Goal: Task Accomplishment & Management: Complete application form

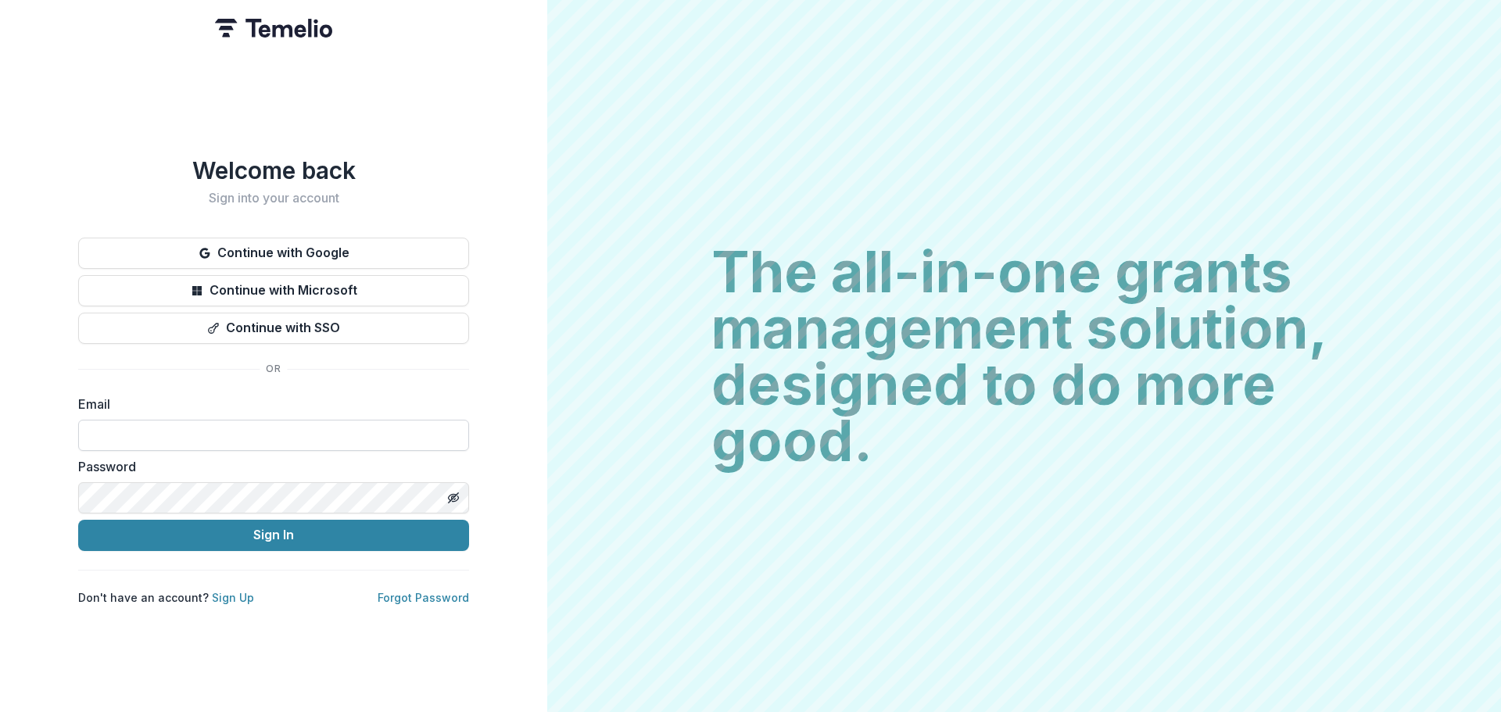
click at [368, 442] on input at bounding box center [273, 435] width 391 height 31
type input "**********"
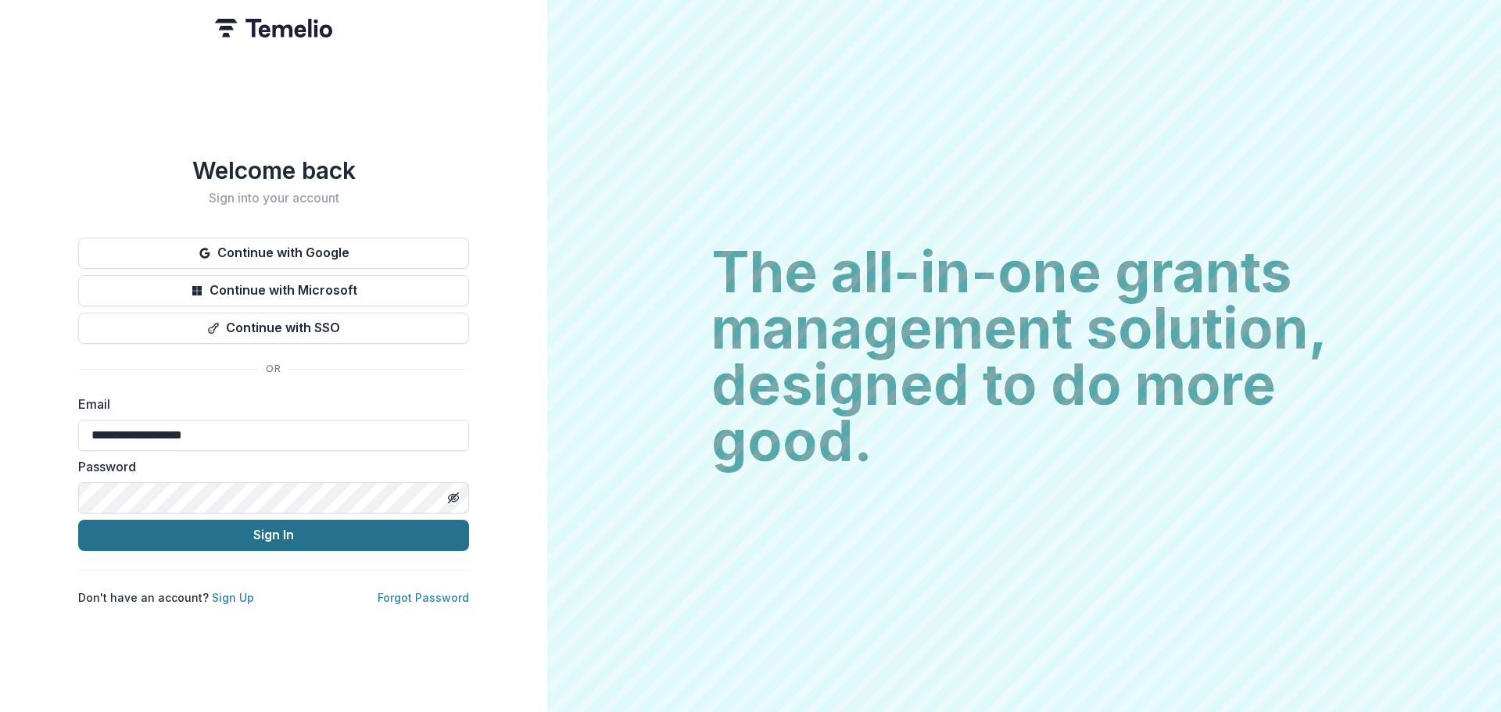
click at [261, 536] on button "Sign In" at bounding box center [273, 535] width 391 height 31
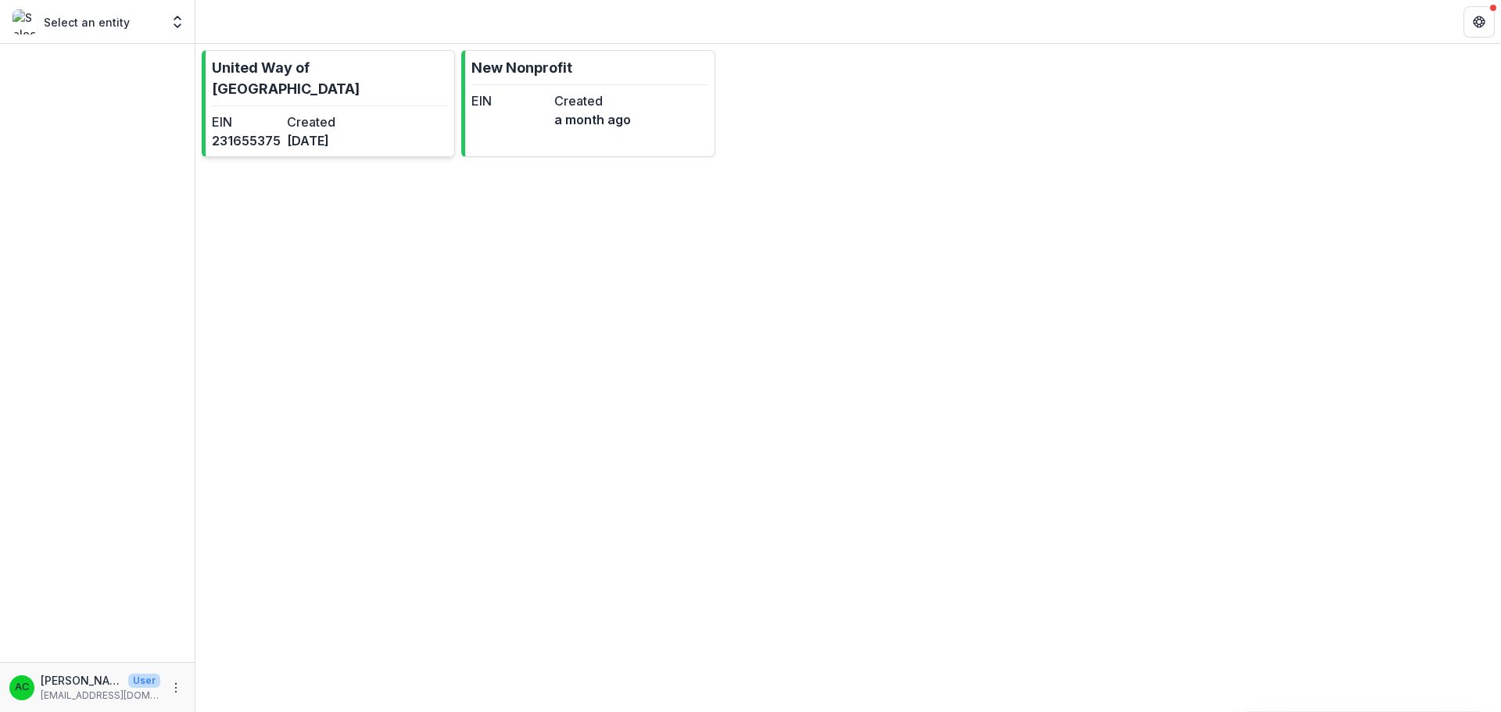
click at [331, 76] on p "United Way of [GEOGRAPHIC_DATA]" at bounding box center [330, 78] width 236 height 42
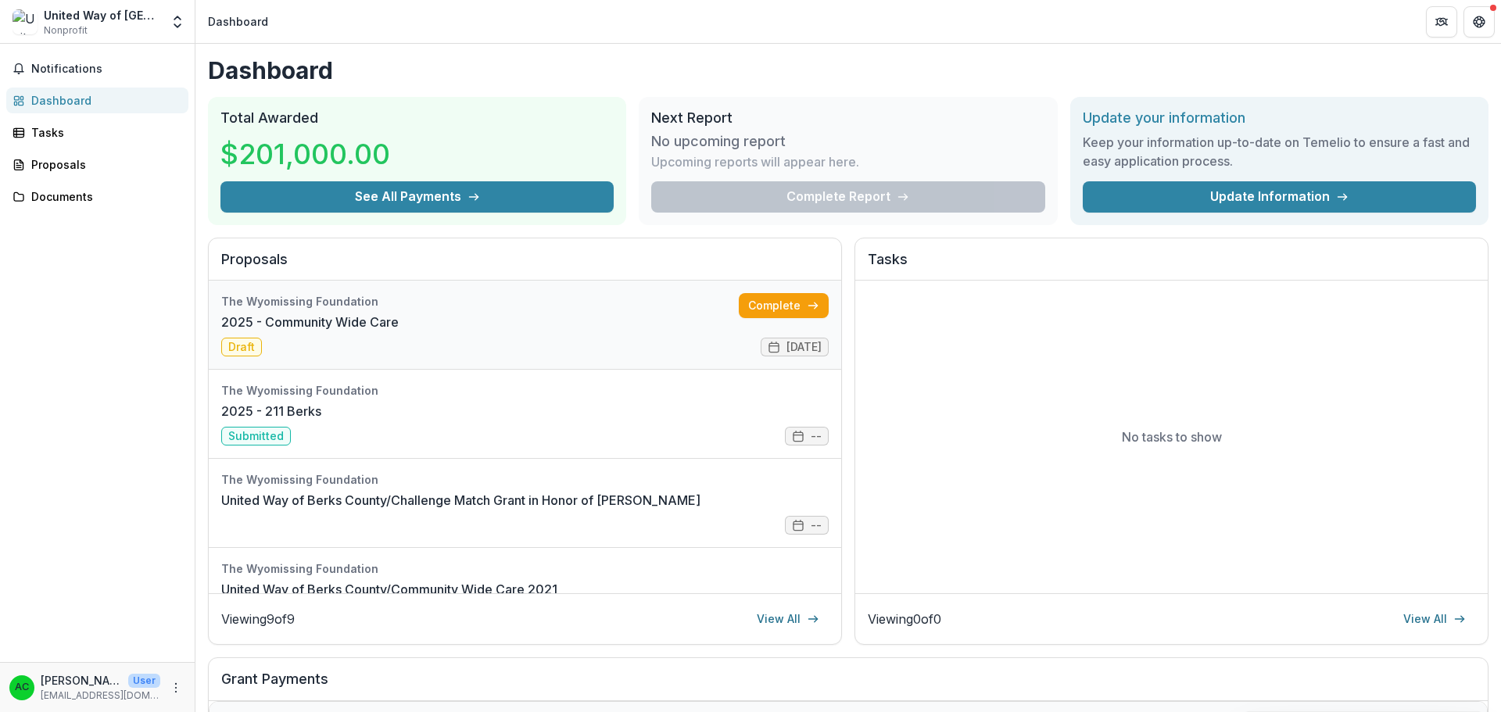
click at [399, 331] on link "2025 - Community Wide Care" at bounding box center [309, 322] width 177 height 19
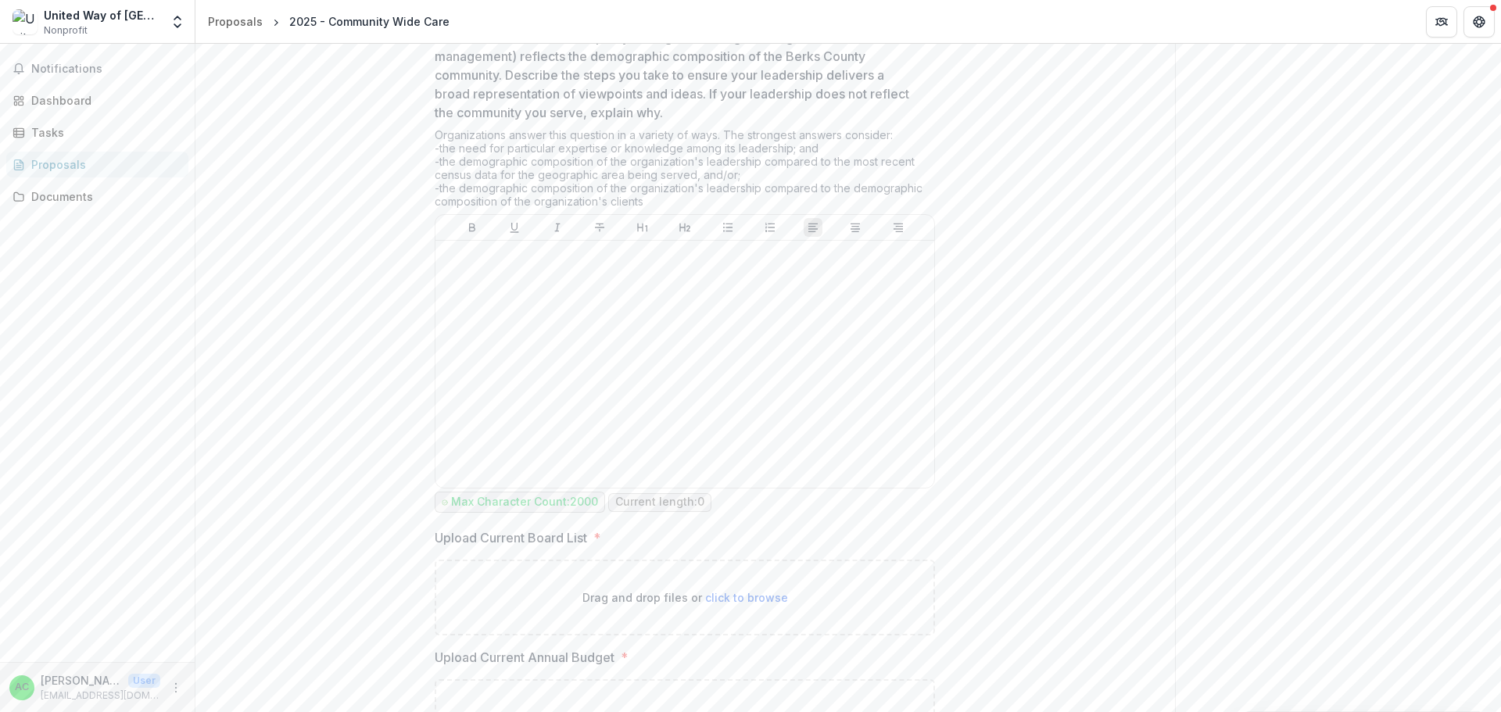
scroll to position [1856, 0]
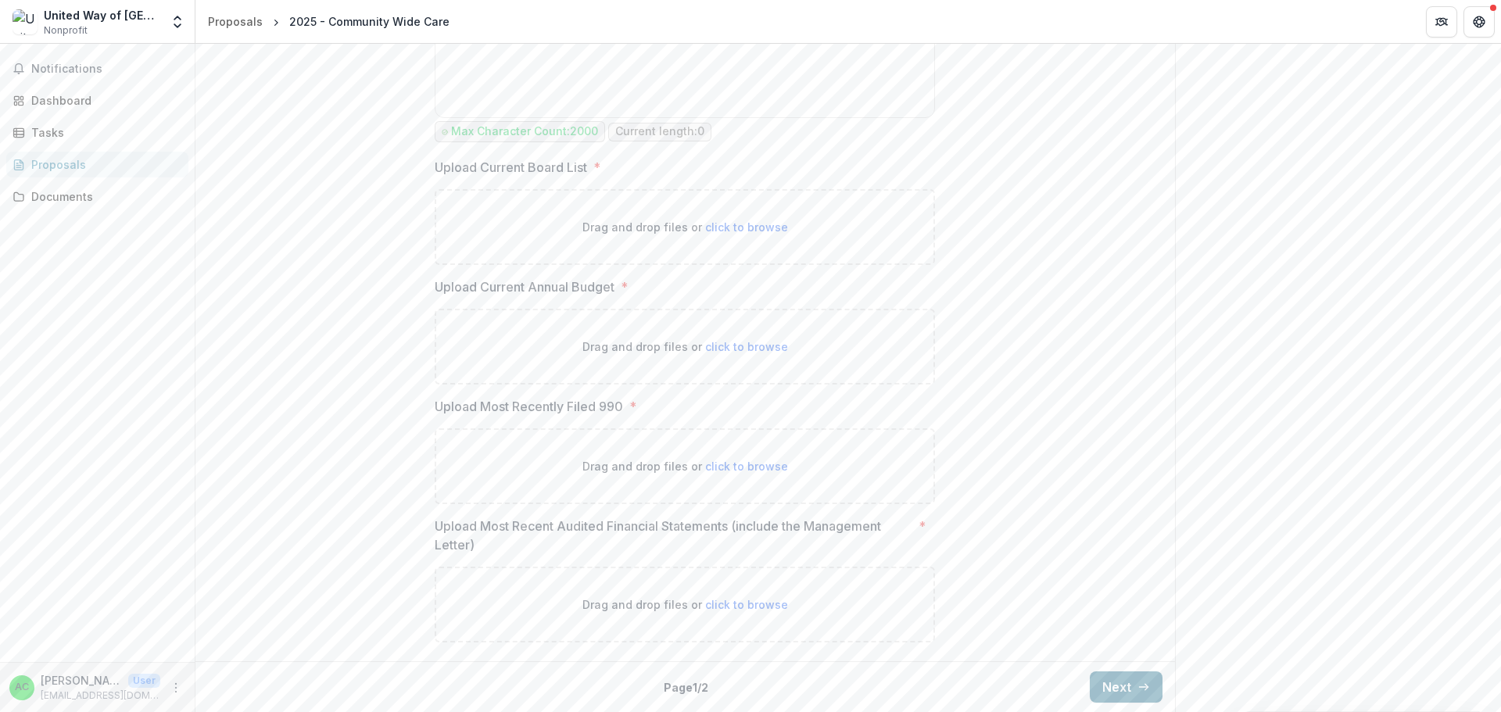
click at [1120, 690] on button "Next" at bounding box center [1126, 687] width 73 height 31
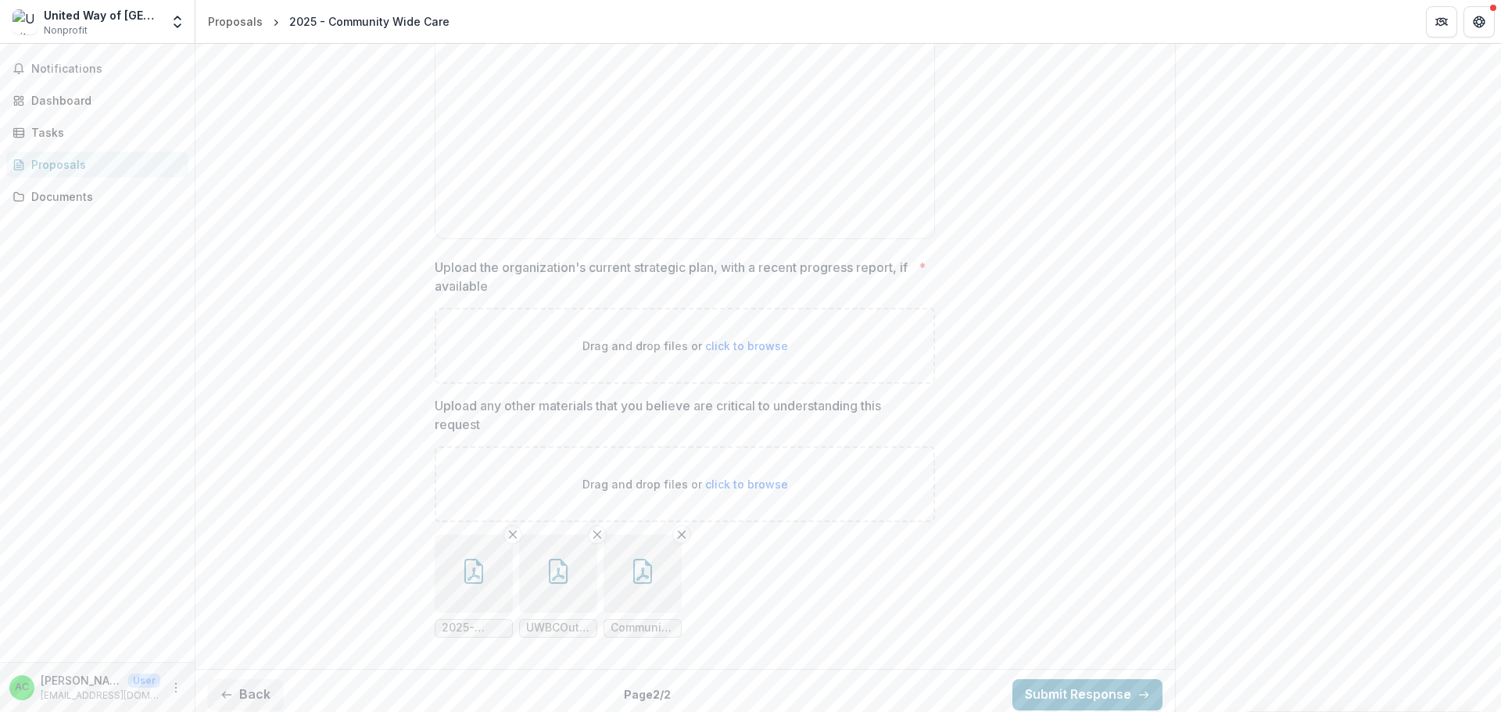
scroll to position [2732, 0]
drag, startPoint x: 232, startPoint y: 679, endPoint x: 320, endPoint y: 519, distance: 181.9
click at [232, 679] on button "Back" at bounding box center [245, 687] width 75 height 31
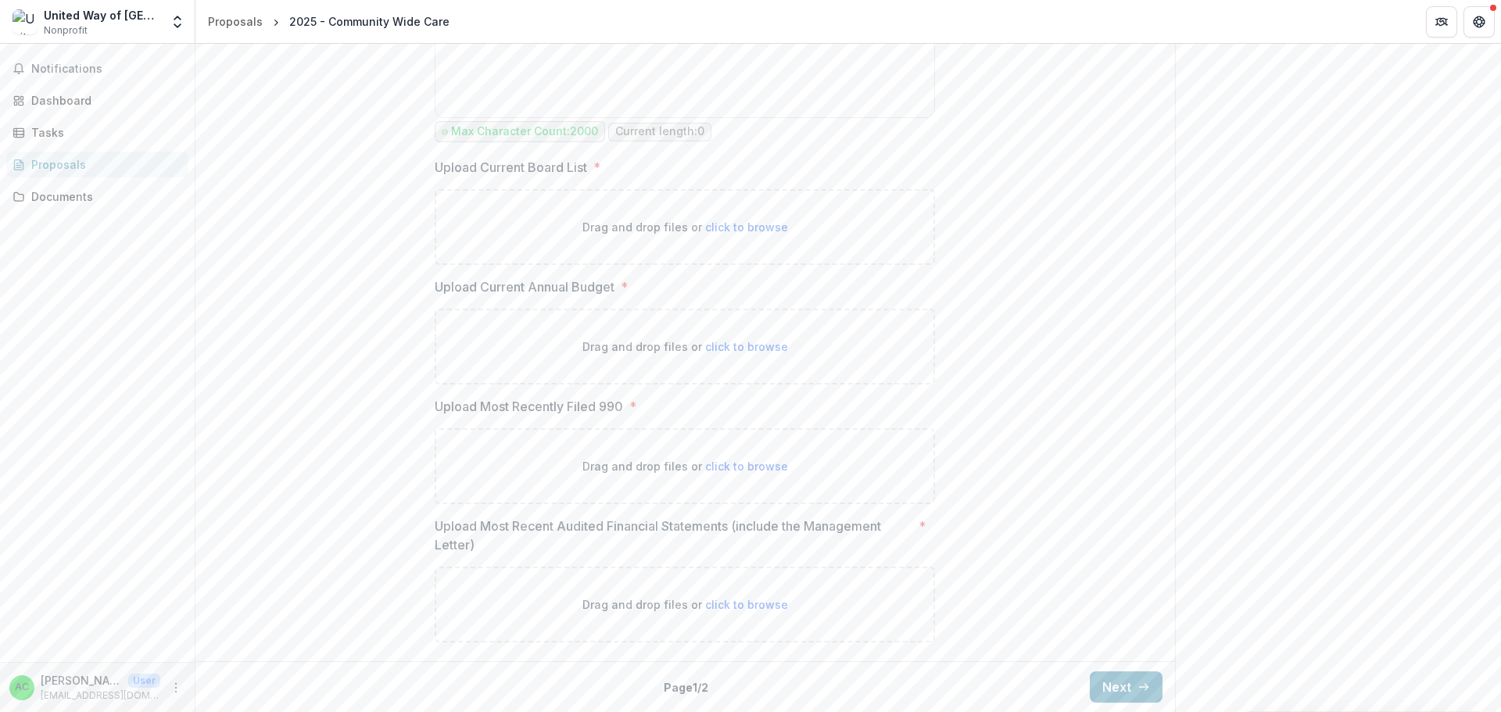
scroll to position [1856, 0]
click at [719, 225] on span "click to browse" at bounding box center [746, 226] width 83 height 13
type input "**********"
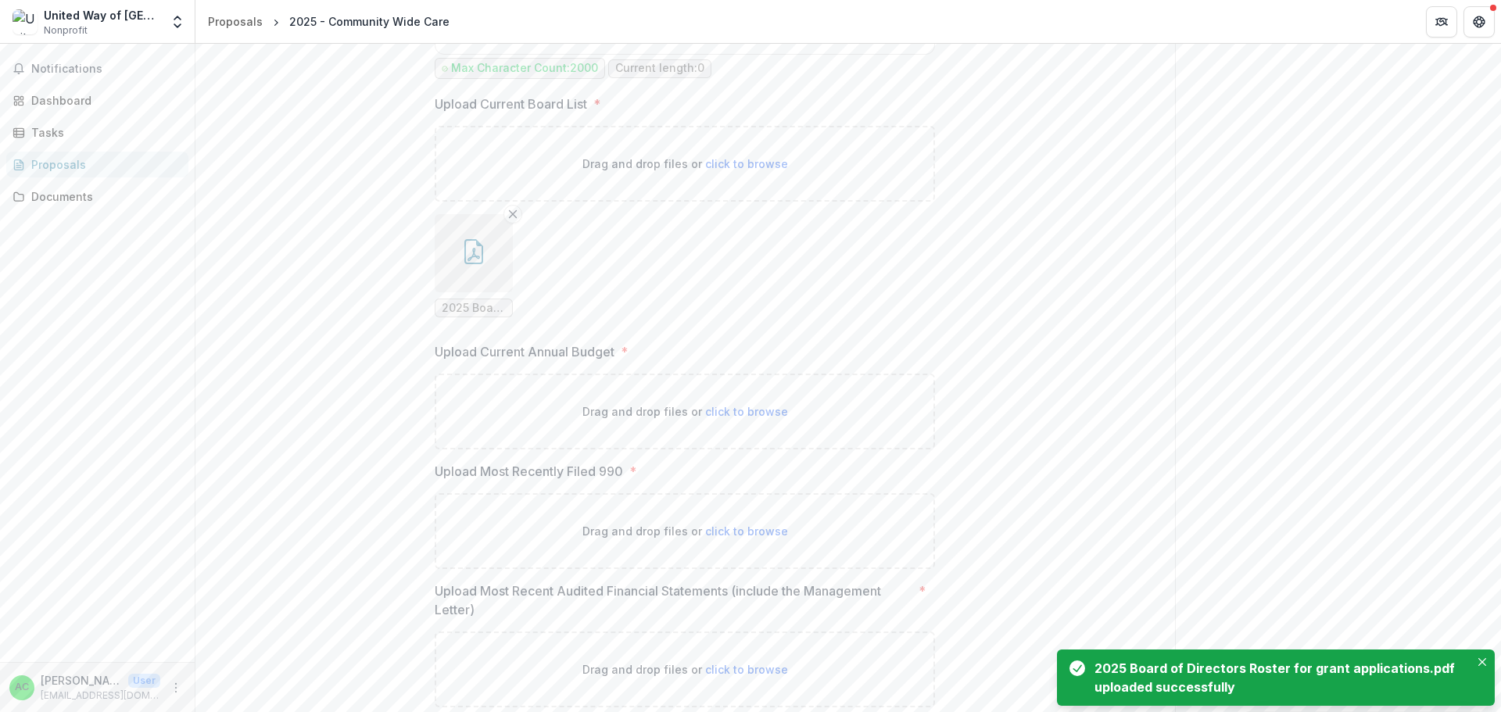
scroll to position [1984, 0]
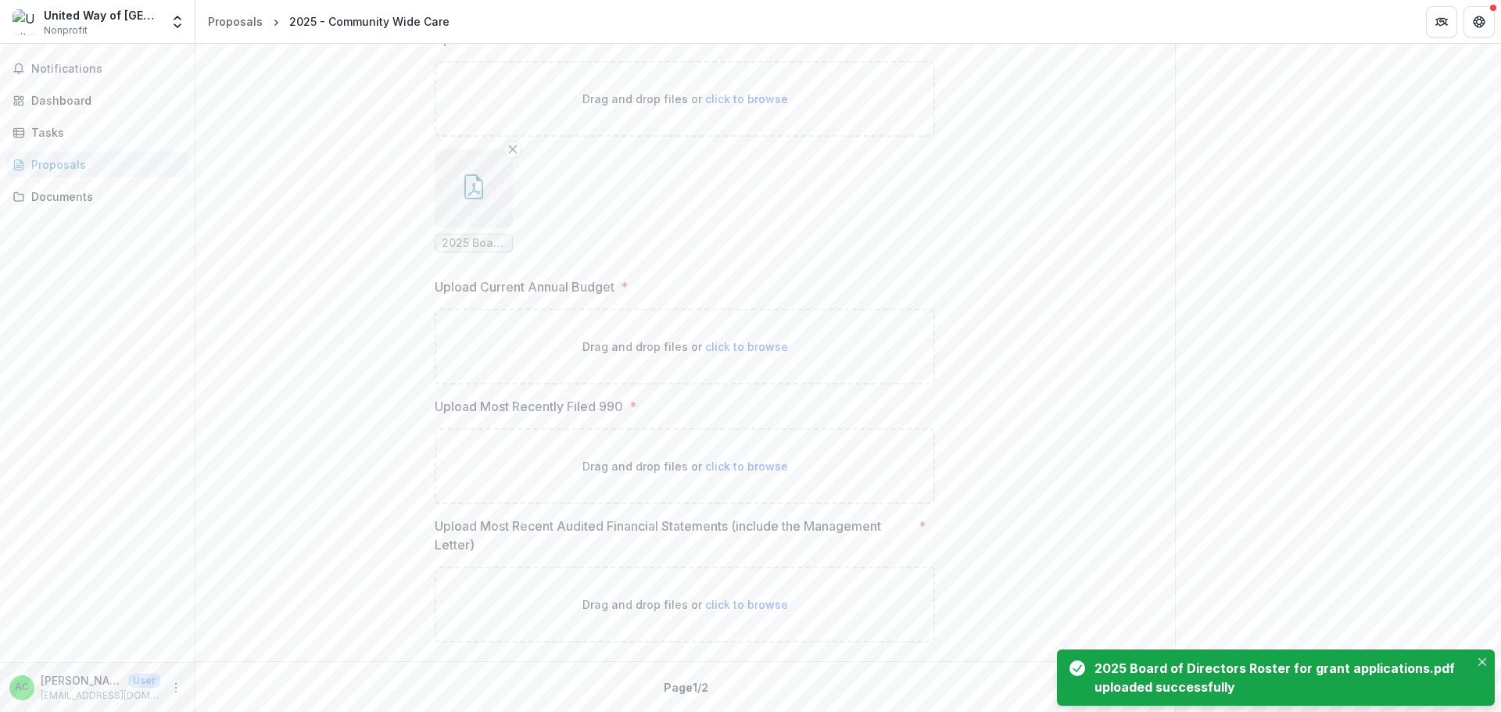
click at [709, 346] on span "click to browse" at bounding box center [746, 346] width 83 height 13
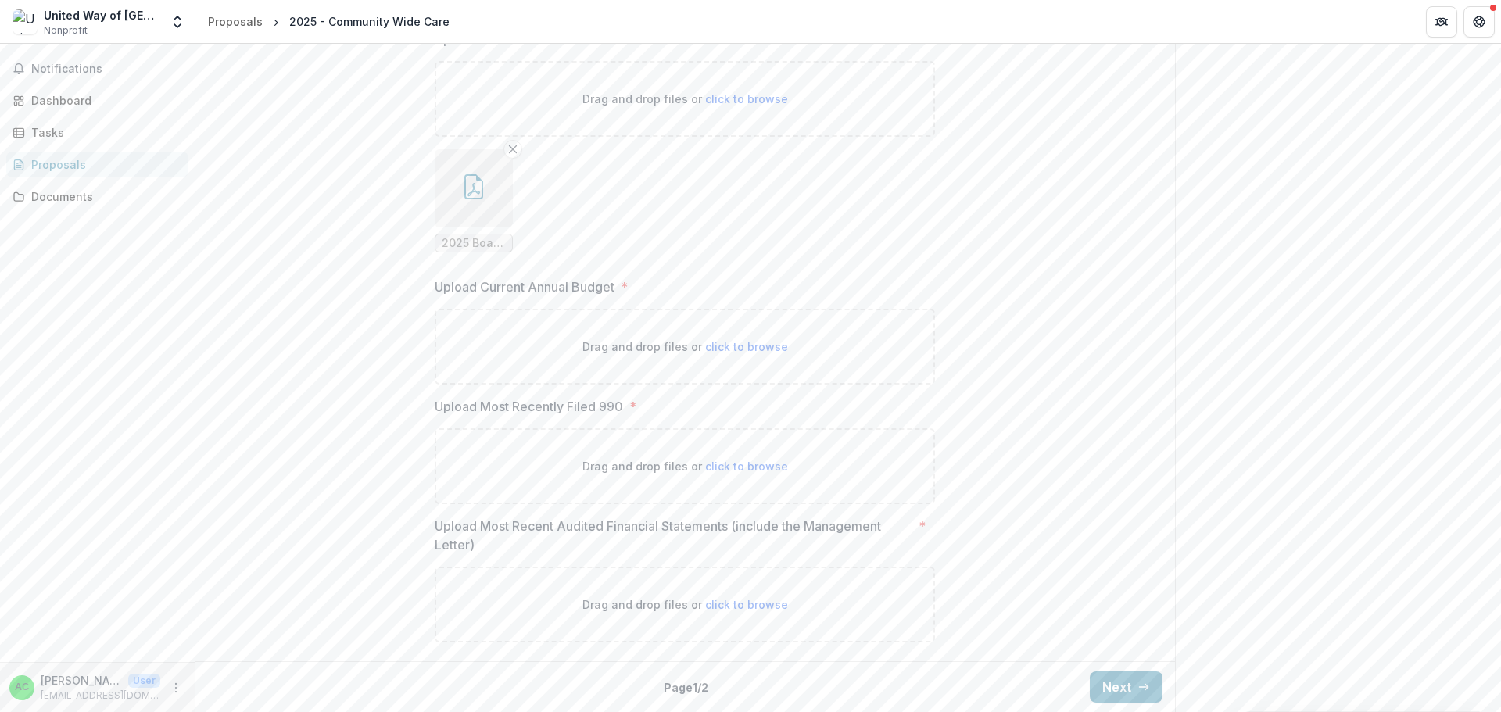
type input "**********"
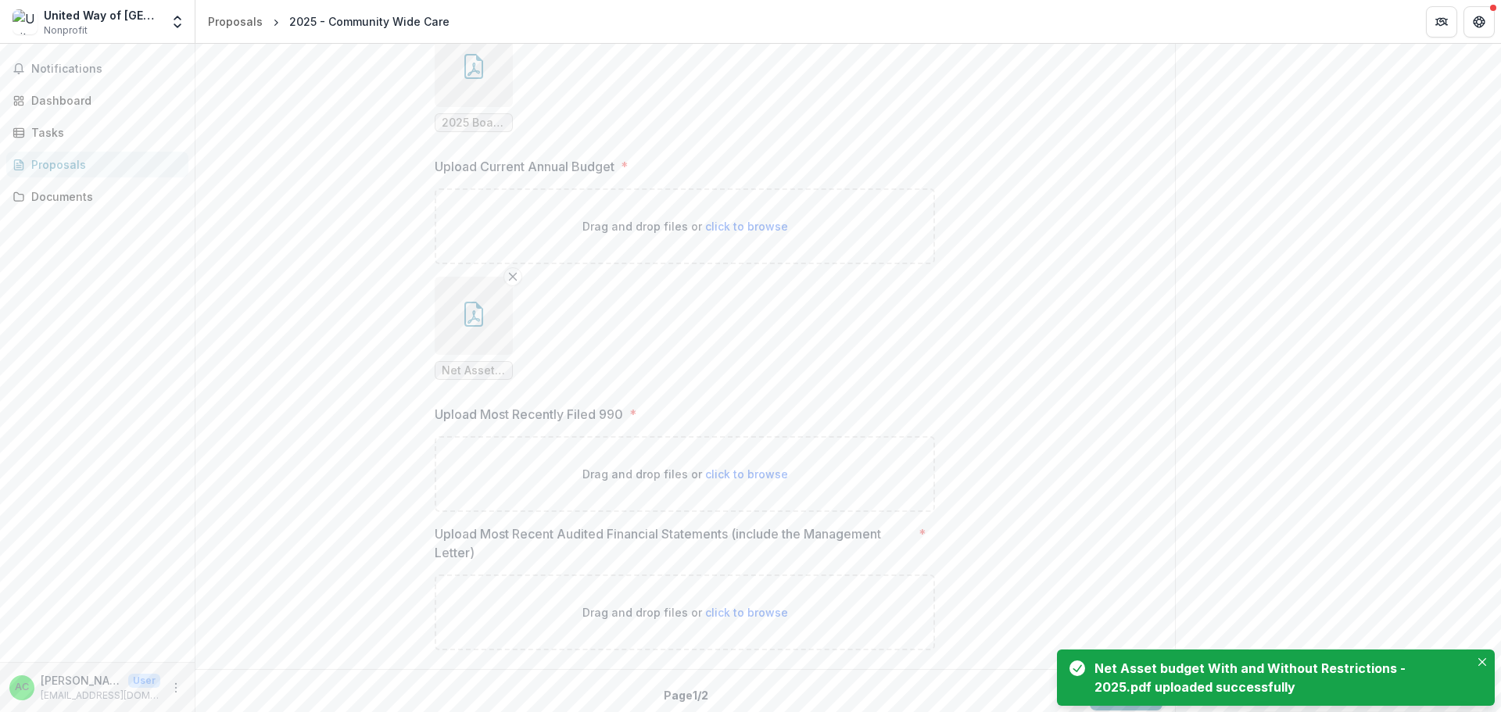
scroll to position [2112, 0]
click at [744, 471] on span "click to browse" at bounding box center [746, 466] width 83 height 13
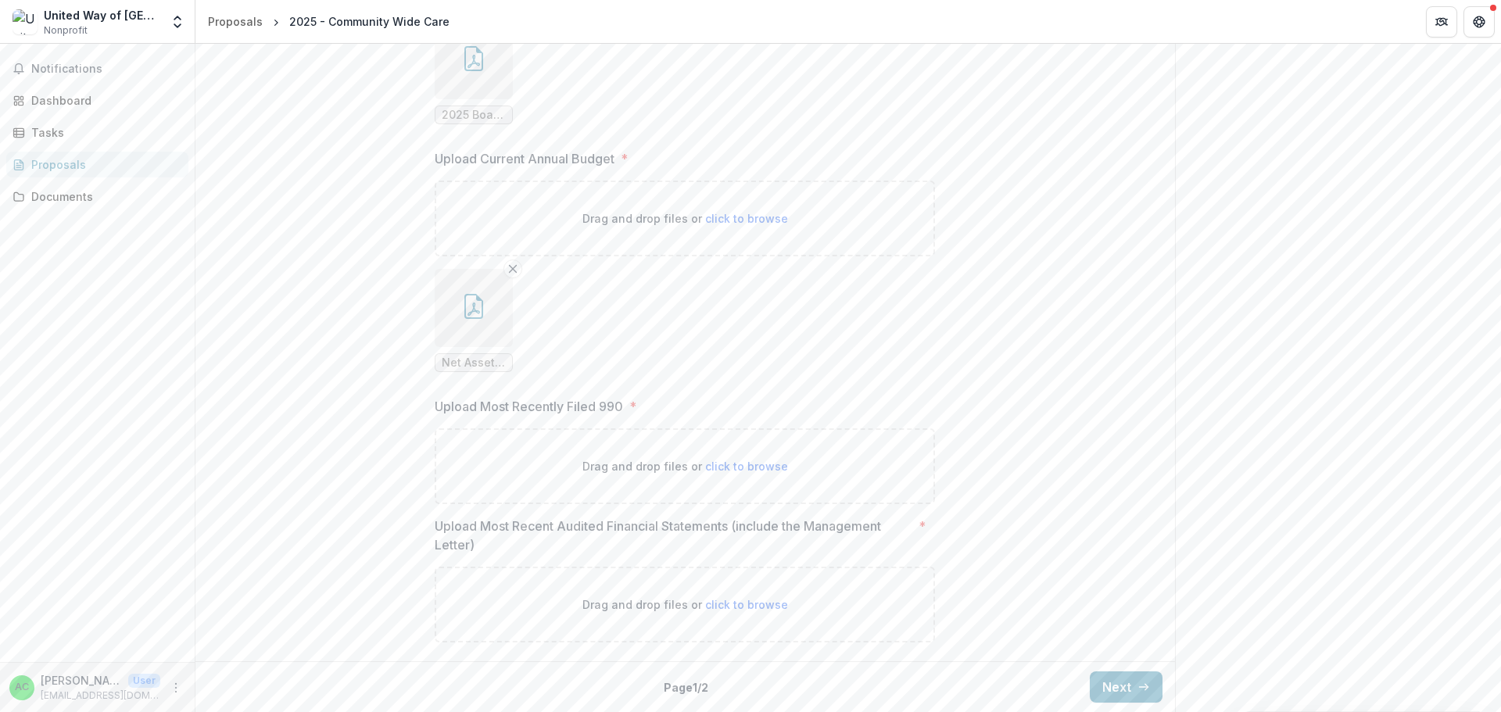
type input "**********"
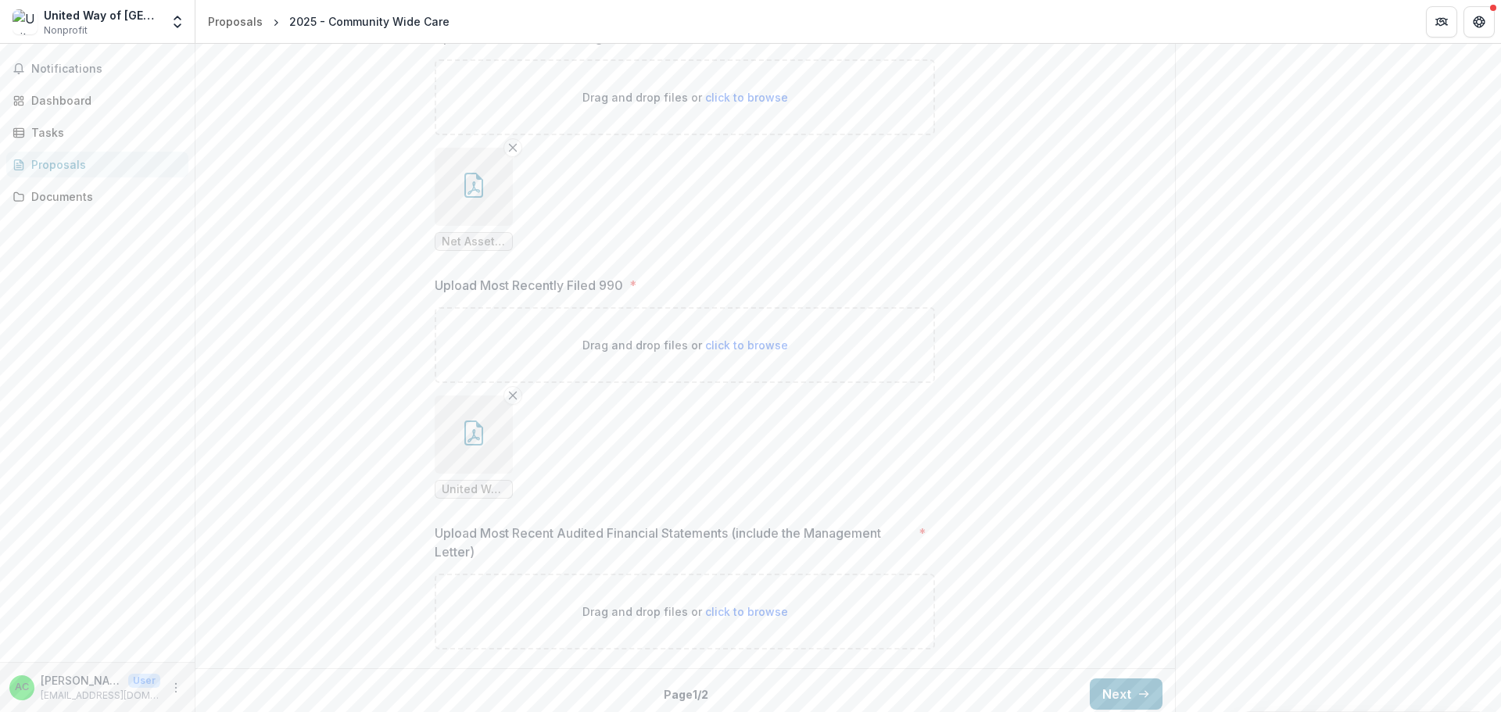
scroll to position [2241, 0]
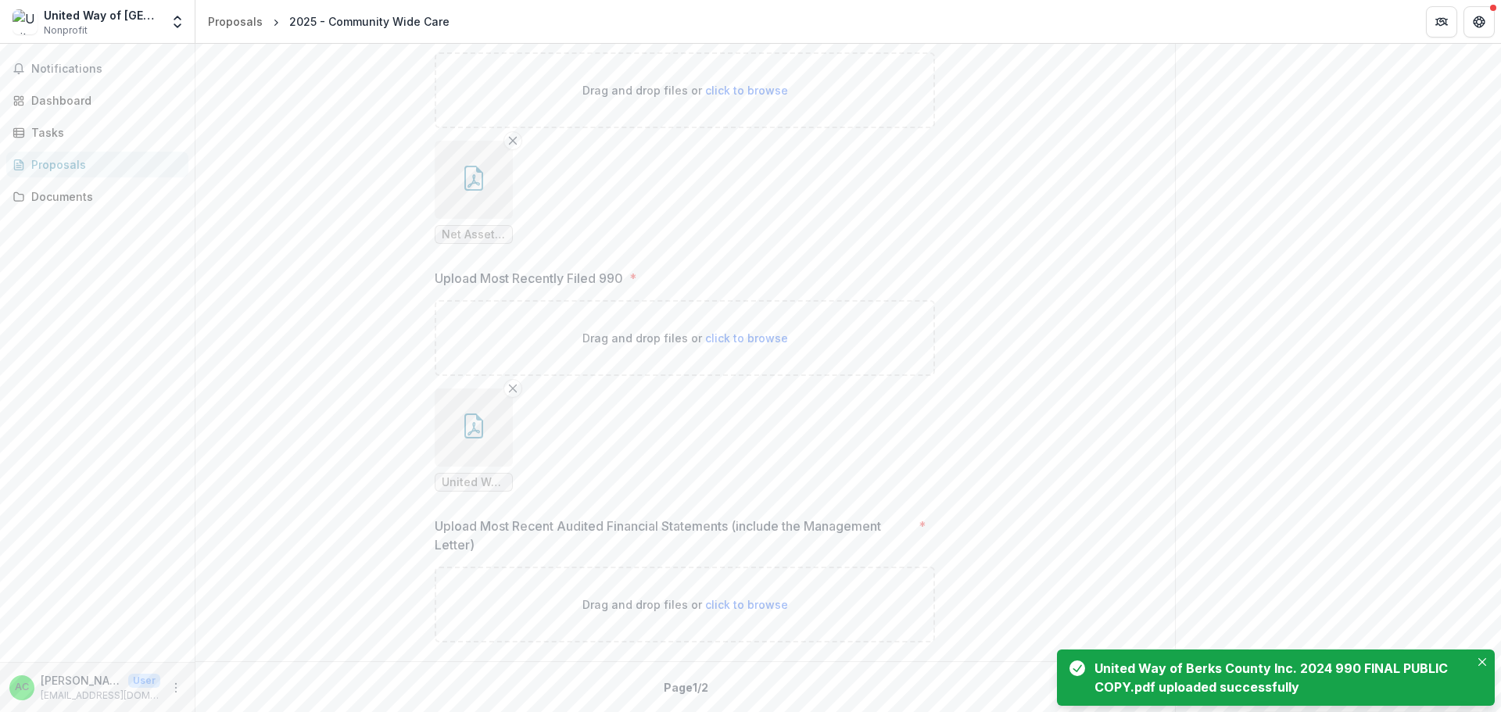
click at [726, 606] on span "click to browse" at bounding box center [746, 604] width 83 height 13
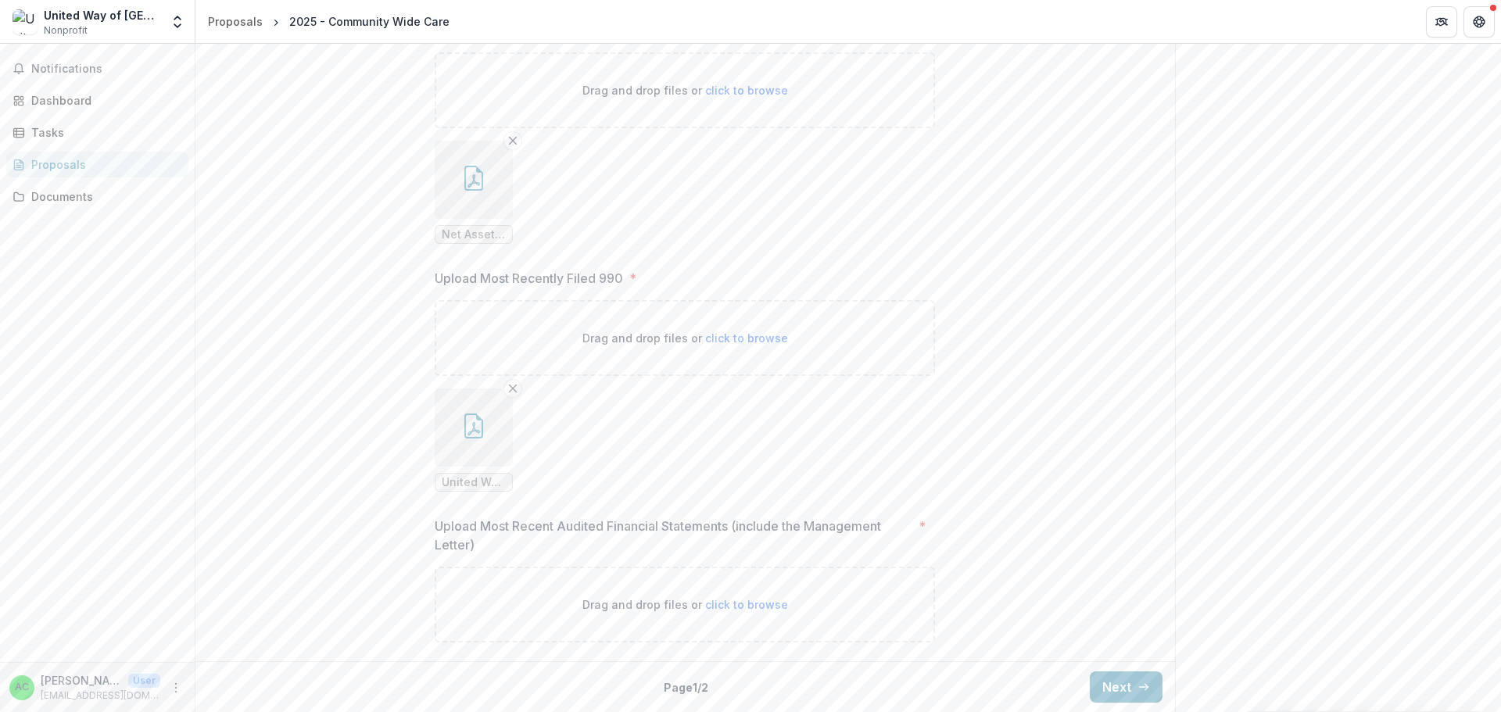
type input "**********"
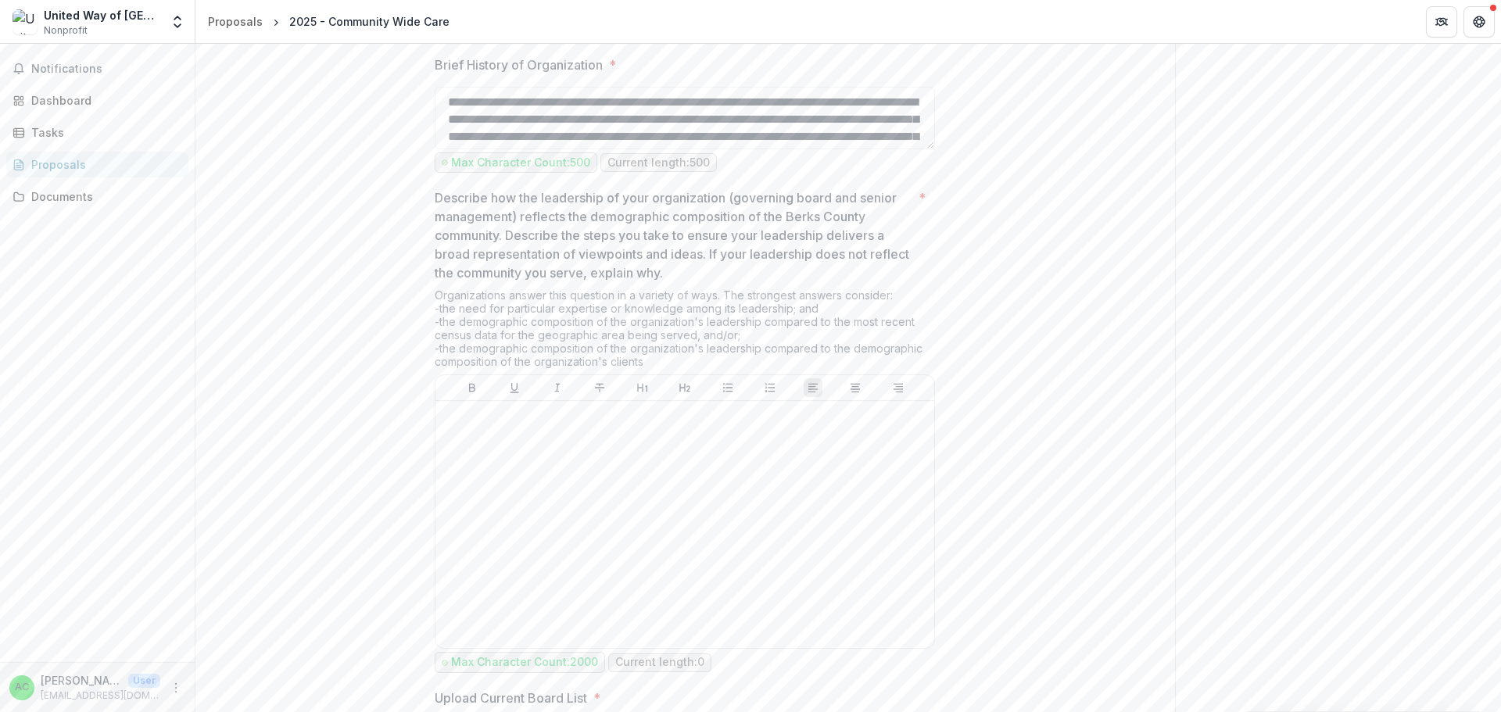
scroll to position [1353, 0]
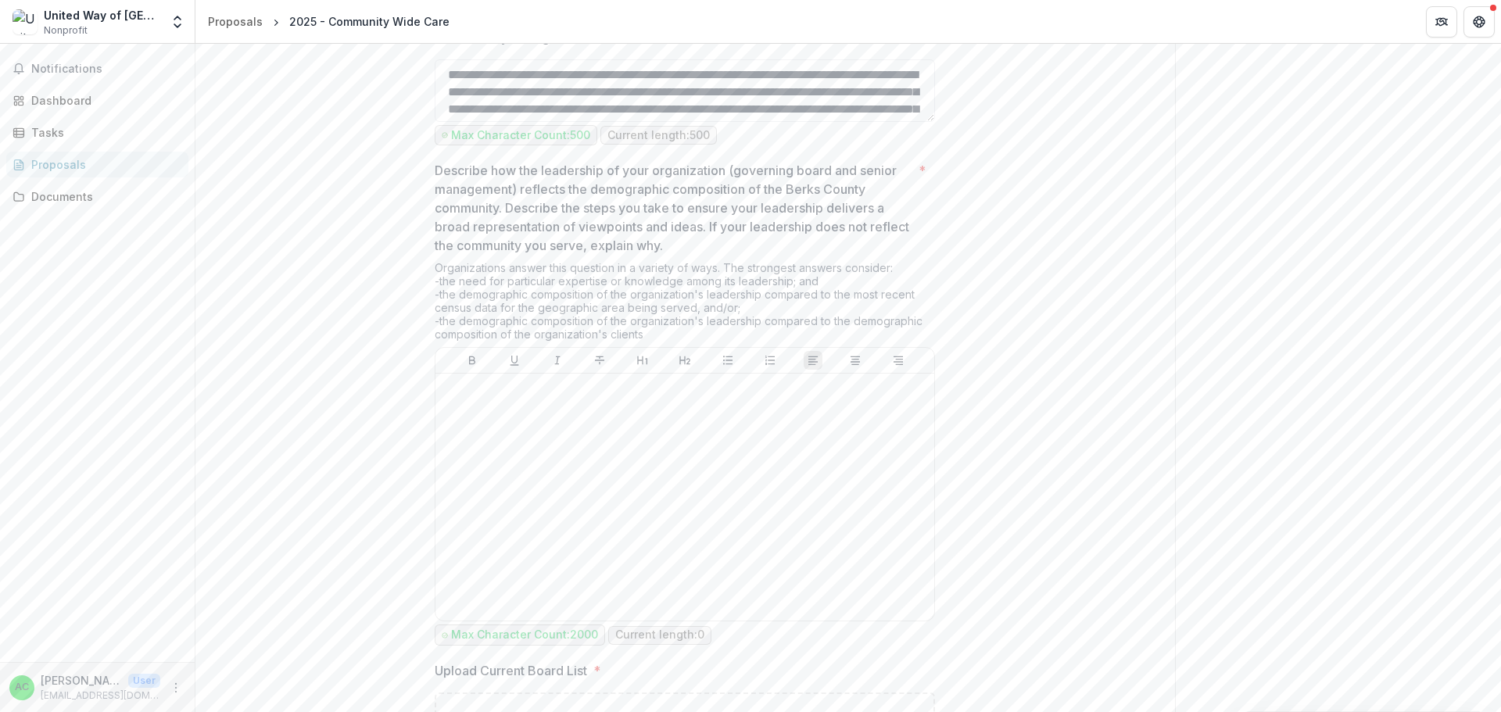
click at [40, 166] on div "Proposals" at bounding box center [103, 164] width 145 height 16
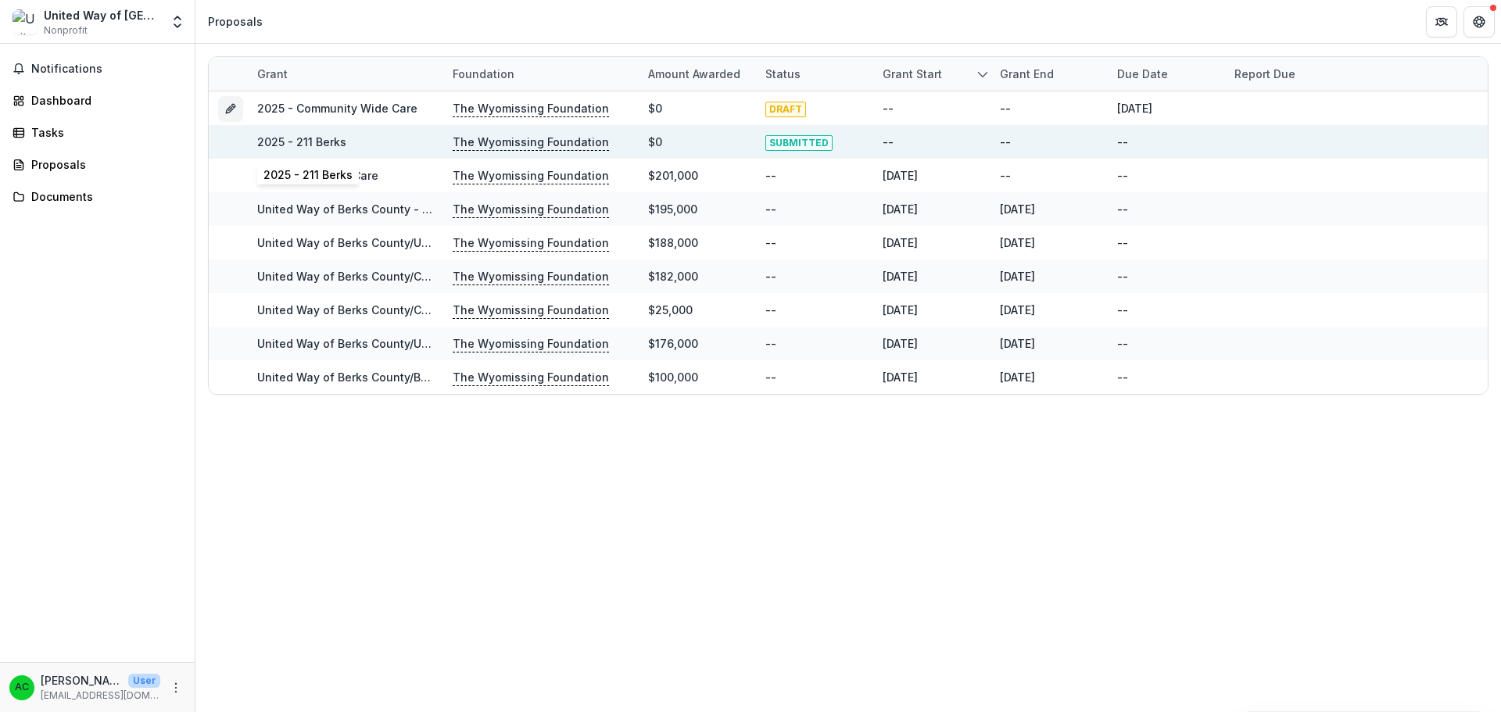
click at [309, 140] on link "2025 - 211 Berks" at bounding box center [301, 141] width 89 height 13
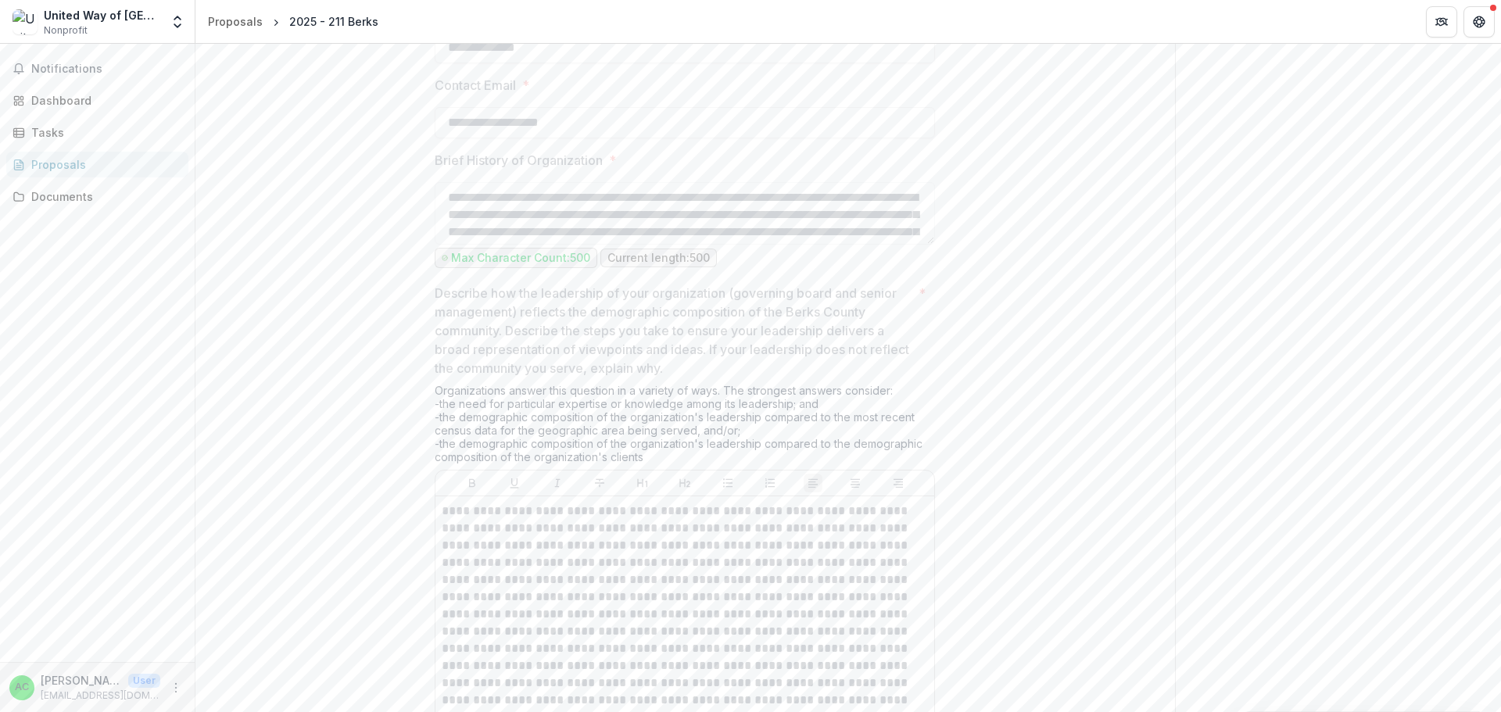
scroll to position [1485, 0]
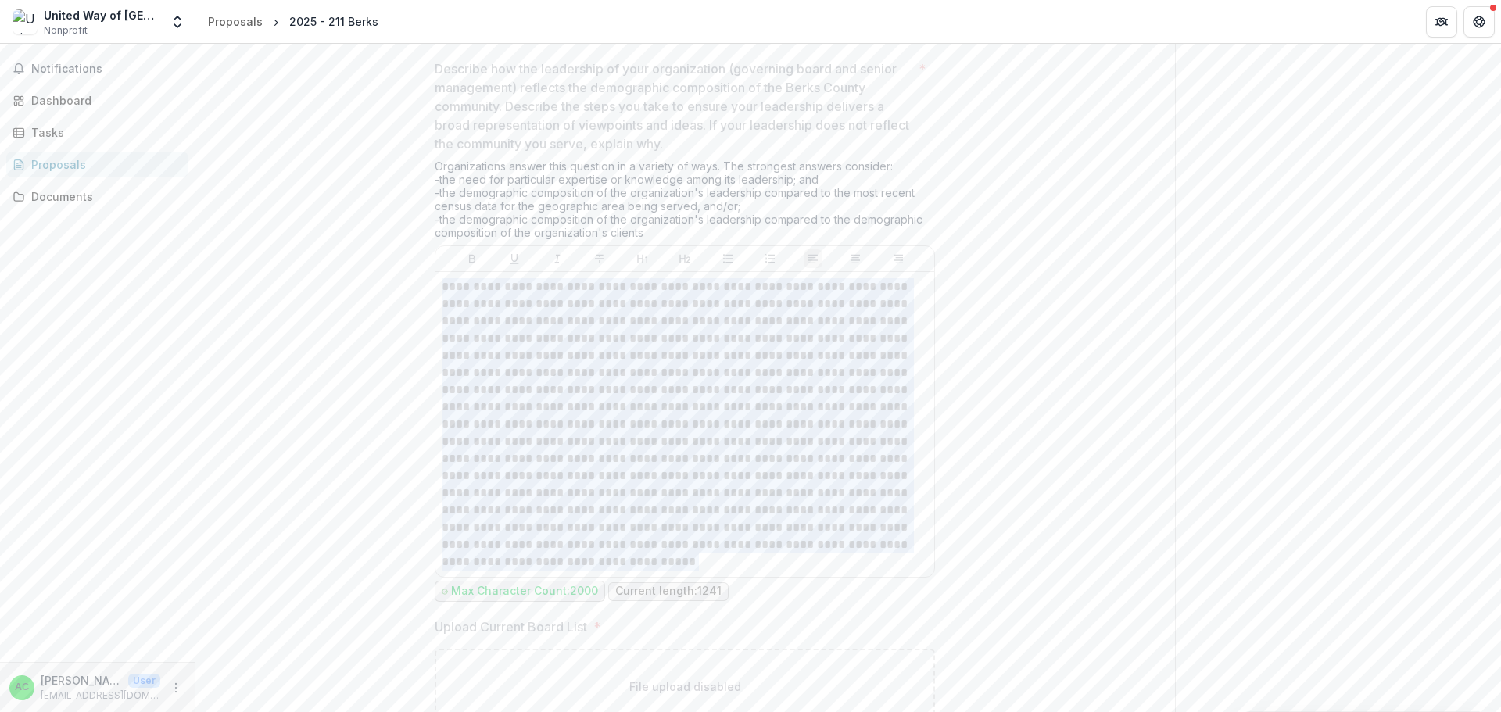
drag, startPoint x: 440, startPoint y: 288, endPoint x: 657, endPoint y: 561, distance: 348.3
click at [657, 561] on p at bounding box center [685, 424] width 486 height 292
copy p "**********"
click at [63, 166] on div "Proposals" at bounding box center [103, 164] width 145 height 16
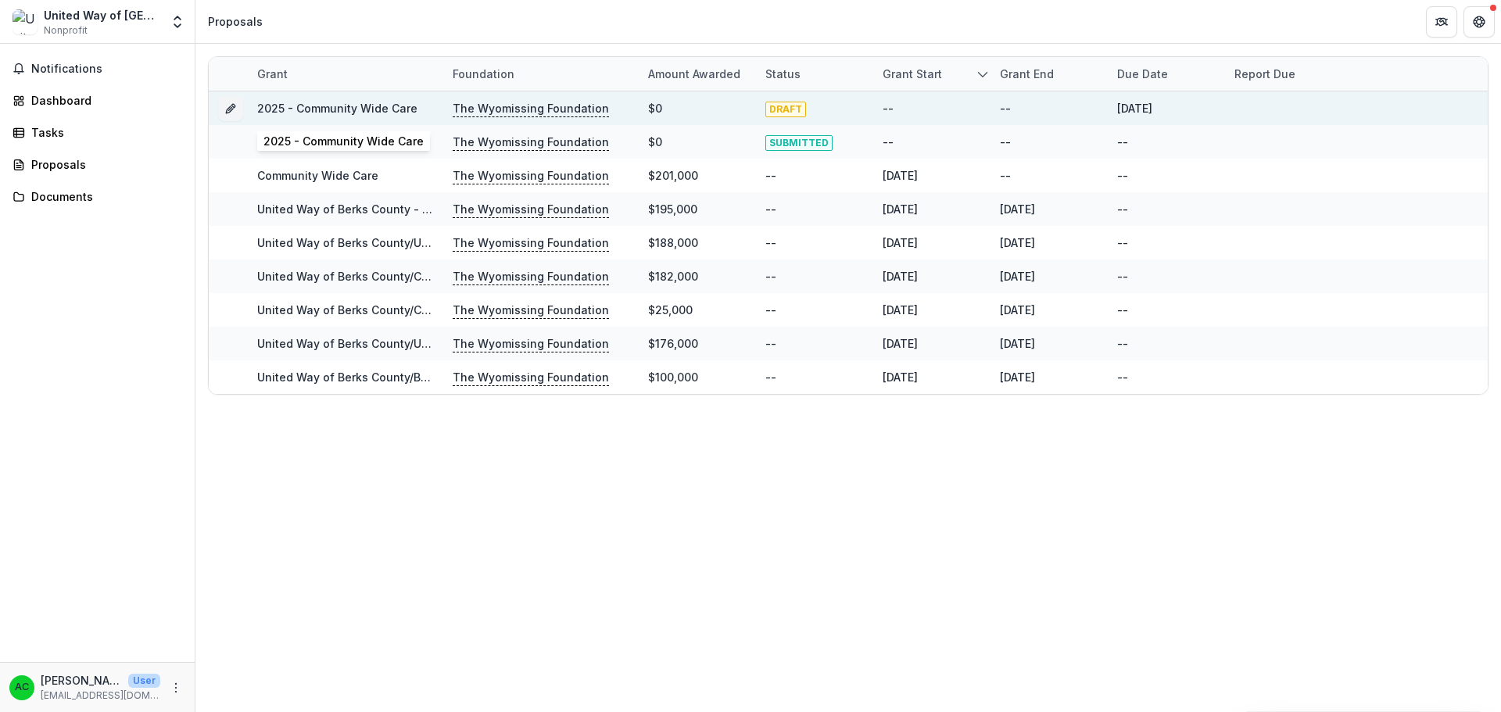
click at [360, 109] on link "2025 - Community Wide Care" at bounding box center [337, 108] width 160 height 13
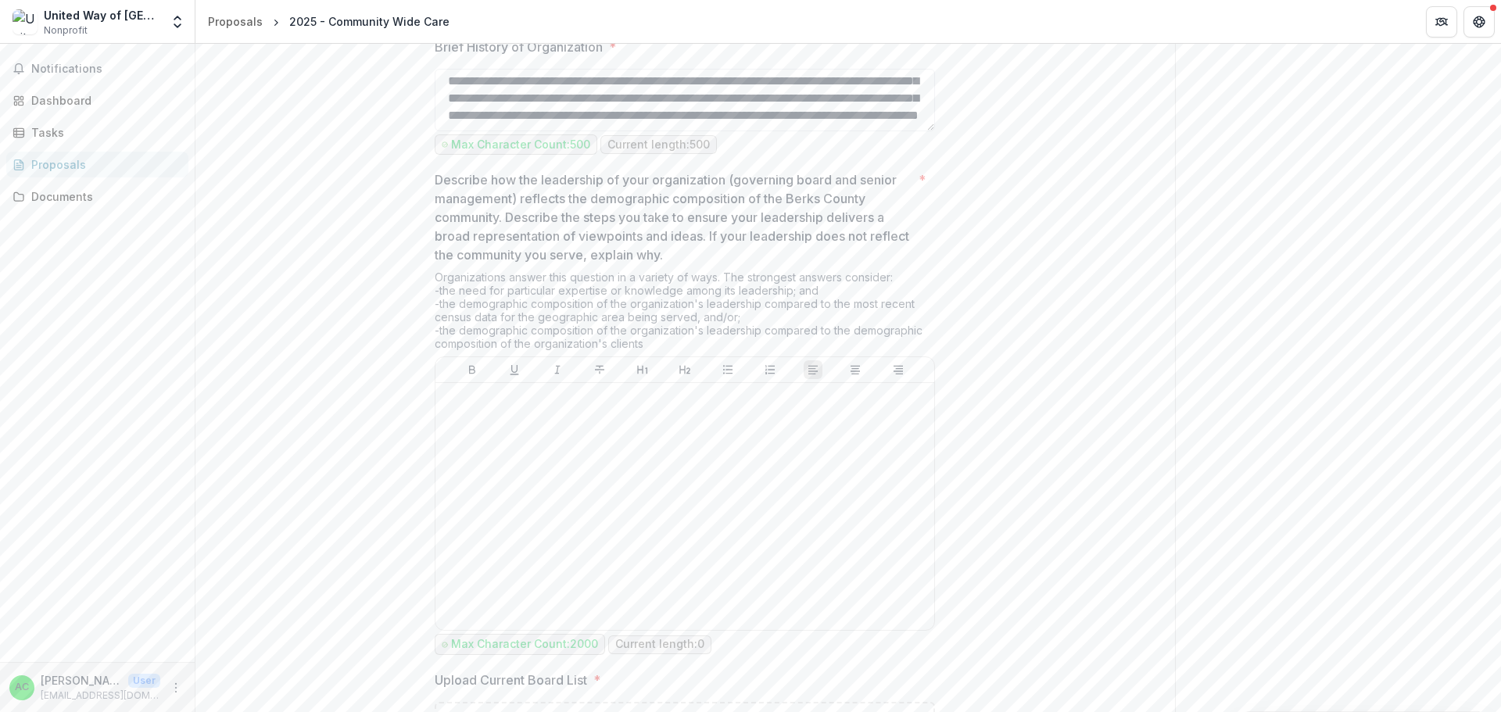
scroll to position [1407, 0]
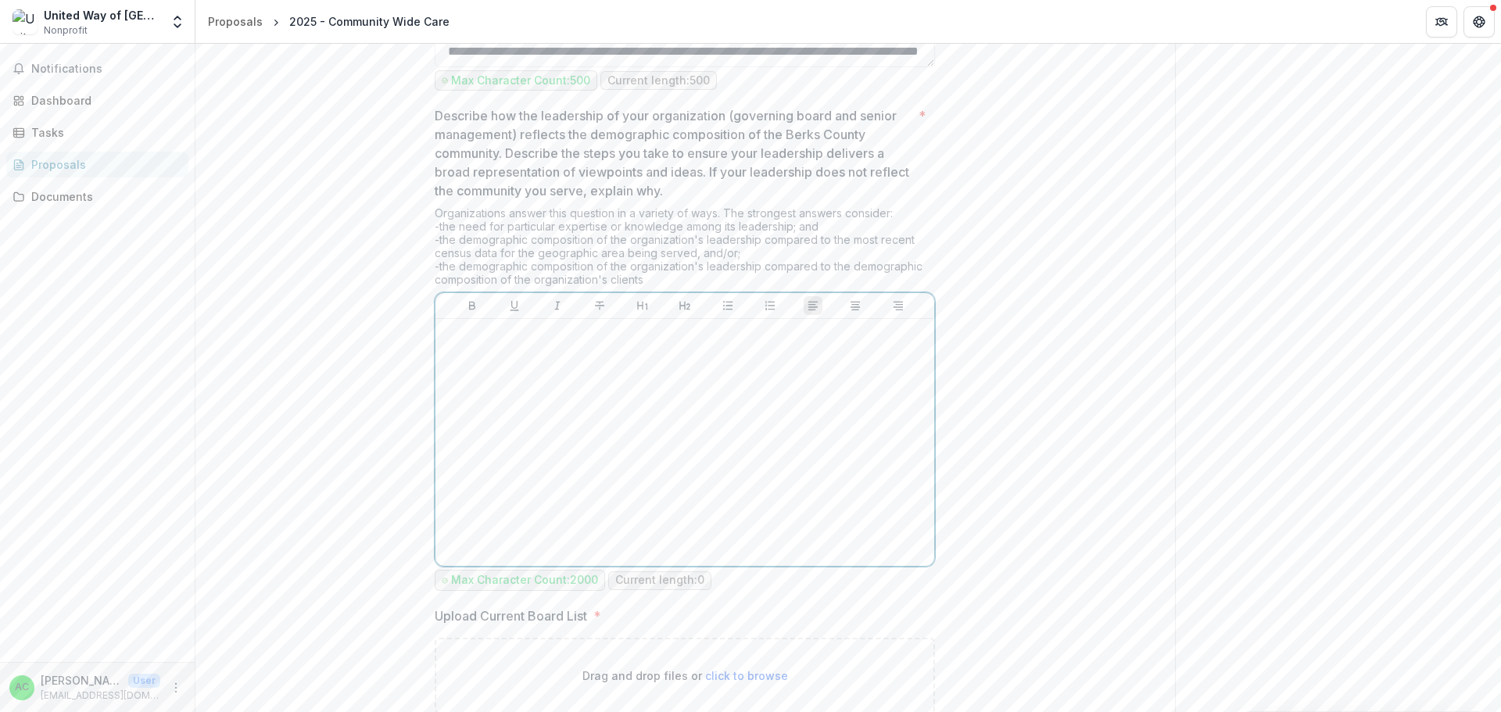
click at [464, 343] on div at bounding box center [685, 442] width 486 height 235
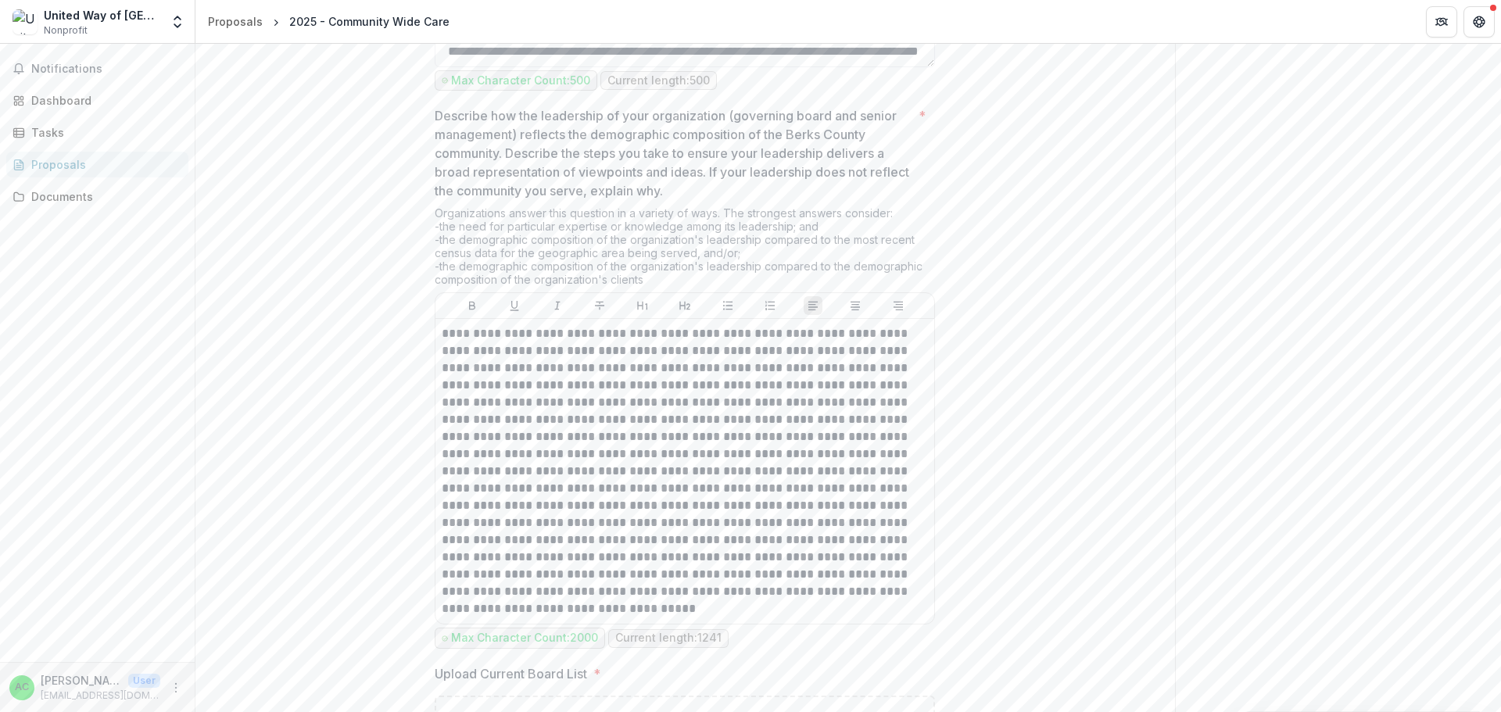
click at [1020, 424] on div "**********" at bounding box center [685, 268] width 980 height 2814
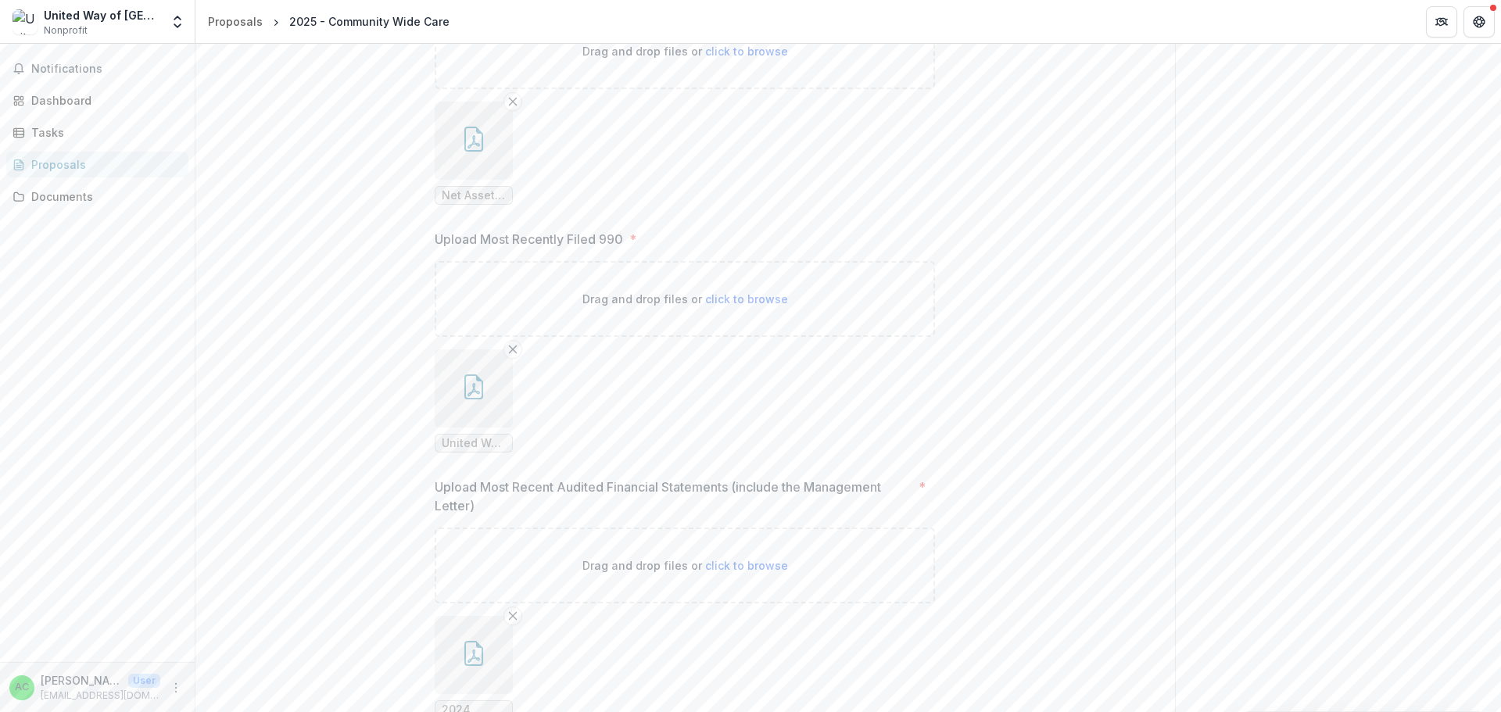
scroll to position [2427, 0]
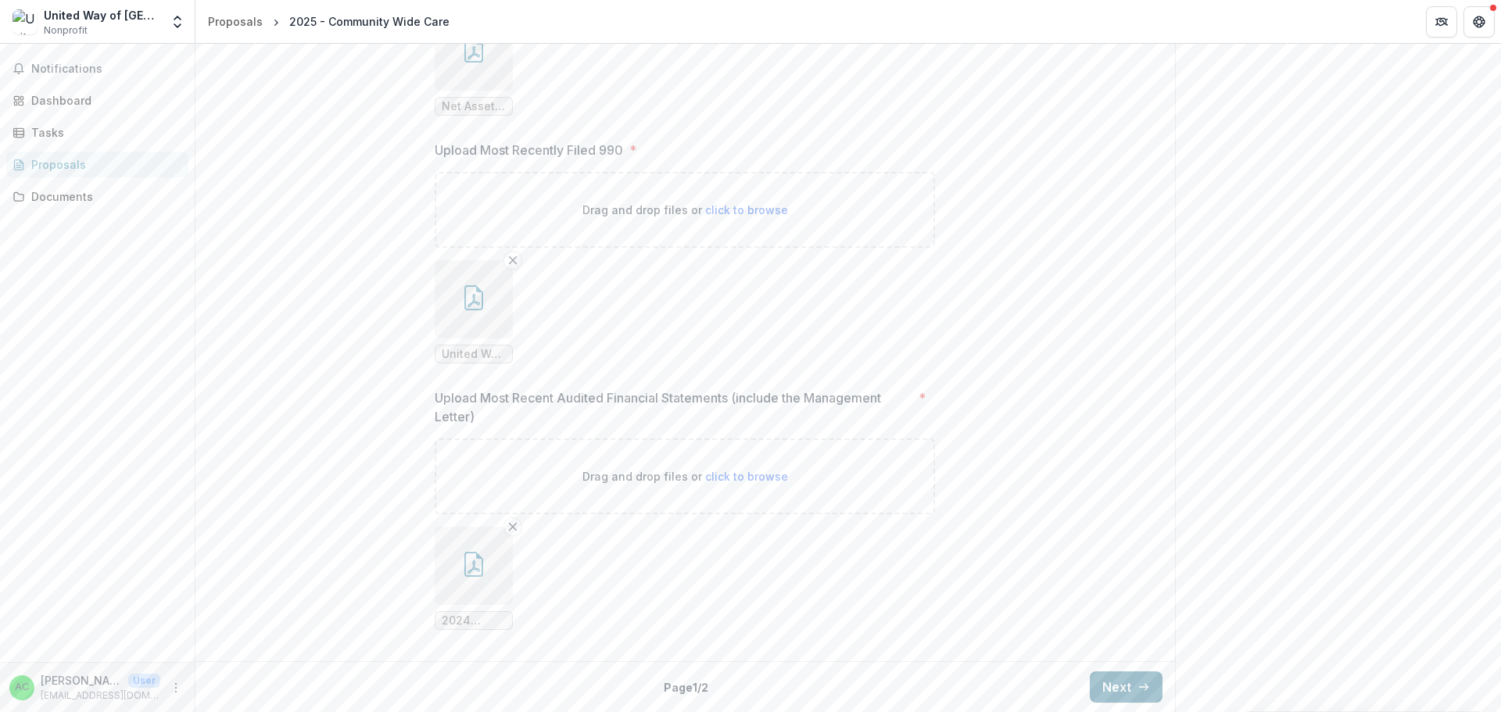
click at [1096, 685] on button "Next" at bounding box center [1126, 687] width 73 height 31
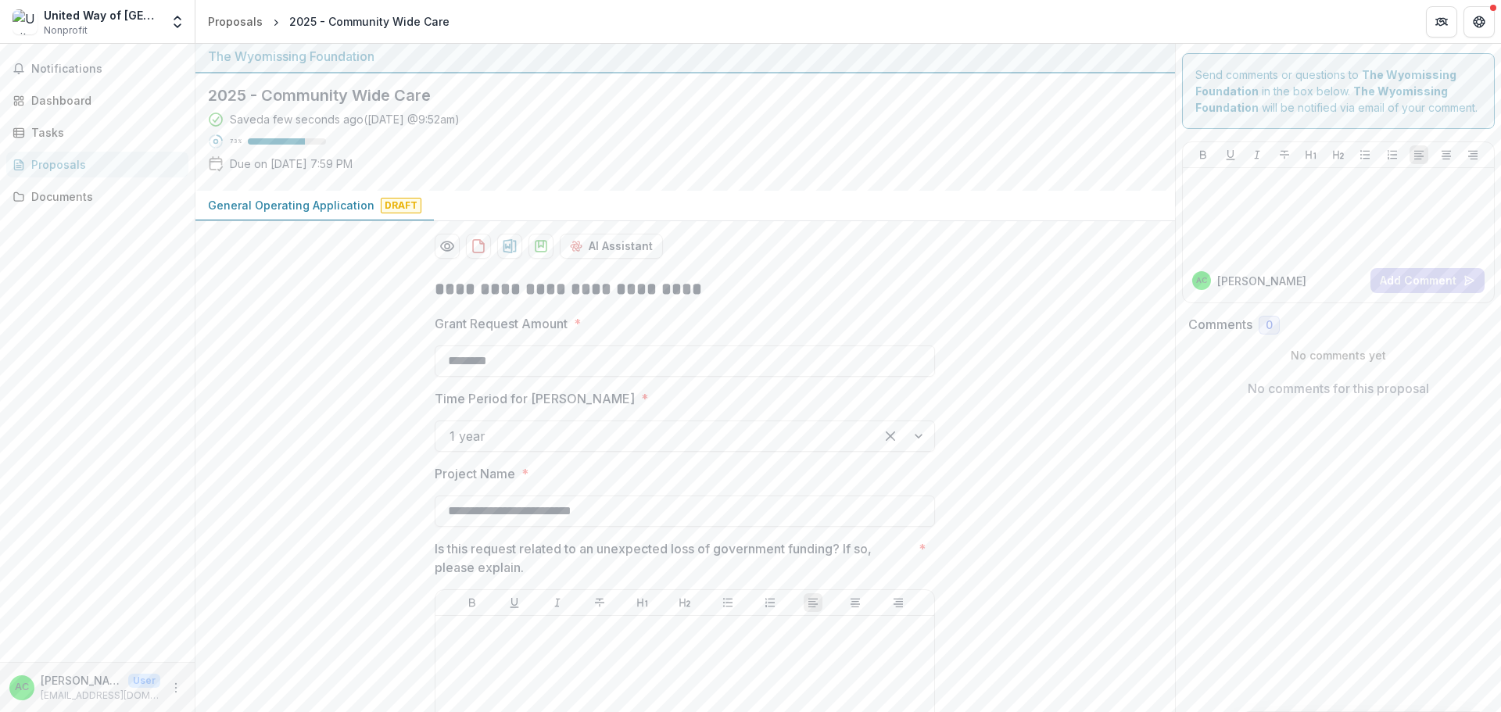
scroll to position [0, 0]
